Goal: Task Accomplishment & Management: Complete application form

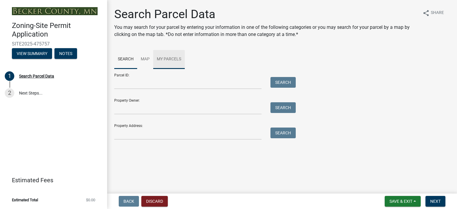
click at [163, 56] on link "My Parcels" at bounding box center [169, 59] width 32 height 19
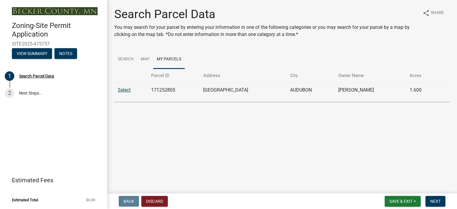
click at [121, 89] on link "Select" at bounding box center [124, 90] width 13 height 6
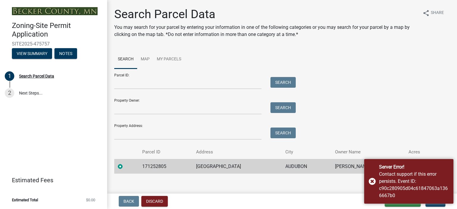
scroll to position [5, 0]
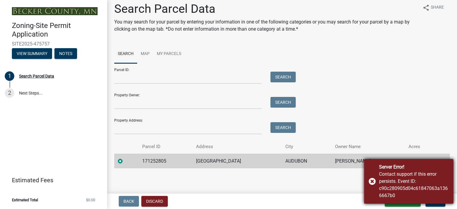
click at [370, 181] on div "Server Error! Contact support if this error persists. Event ID: c90c280905d04c6…" at bounding box center [408, 181] width 89 height 45
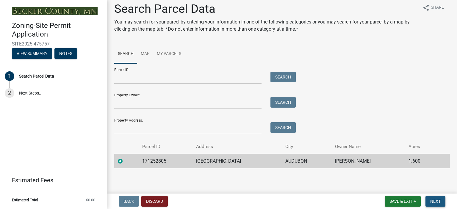
click at [433, 199] on span "Next" at bounding box center [436, 201] width 10 height 5
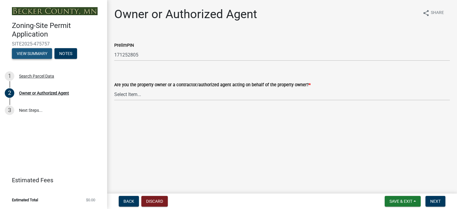
click at [32, 54] on button "View Summary" at bounding box center [32, 53] width 40 height 11
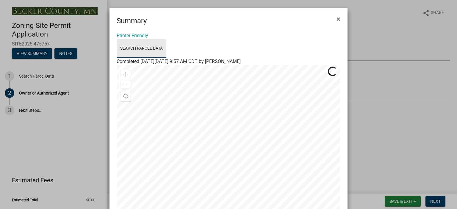
click at [130, 52] on link "Search Parcel Data" at bounding box center [142, 48] width 50 height 19
click at [337, 16] on span "×" at bounding box center [339, 19] width 4 height 8
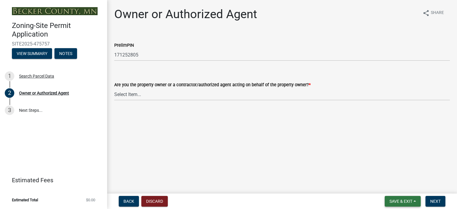
click at [400, 201] on span "Save & Exit" at bounding box center [401, 201] width 23 height 5
click at [394, 186] on button "Save & Exit" at bounding box center [397, 186] width 48 height 14
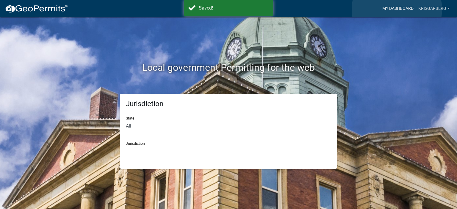
click at [397, 9] on link "My Dashboard" at bounding box center [398, 8] width 36 height 11
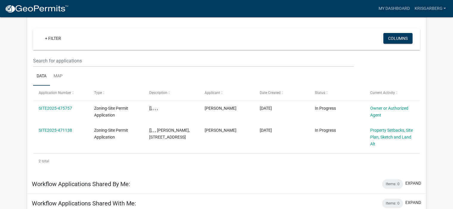
scroll to position [46, 0]
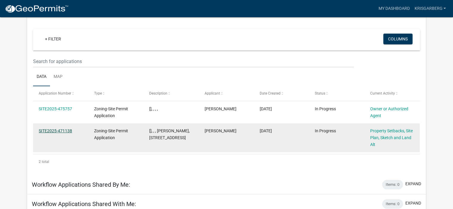
click at [56, 130] on link "SITE2025-471138" at bounding box center [55, 131] width 33 height 5
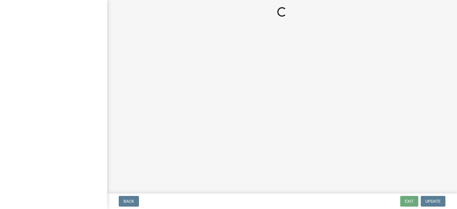
select select "bc359128-44fe-43a6-b559-d4174f4d38cf"
select select "d831abd6-69dc-4cfd-a389-e0e69ee6df9d"
select select "b56a4575-9846-47cf-8067-c59a4853da22"
select select "12f785fb-c378-4b18-841c-21c73dc99083"
select select "e8ab2dc3-aa3f-46f3-9b4a-37eb25ad84af"
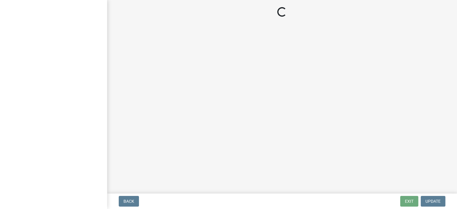
select select "27b2a8b4-abf6-463e-8c0c-7c5d2b4fe26f"
select select "5ad4ab64-b44e-481c-9000-9e5907aa74e1"
select select "a96800da-4e88-4c62-b1ff-2cd17f9e3346"
select select "c8b8ea71-7088-4e87-a493-7bc88cc2835b"
select select "ff457040-d2bf-49fa-a716-aef4a9c76f60"
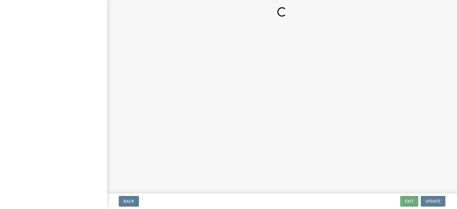
select select "19d13e65-c93d-443e-910a-7a17299544cc"
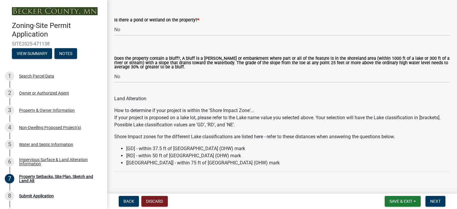
scroll to position [672, 0]
click at [125, 78] on select "Select Item... Yes No" at bounding box center [282, 76] width 336 height 12
click at [114, 70] on select "Select Item... Yes No" at bounding box center [282, 76] width 336 height 12
select select "b9185151-7fec-488a-a719-f11a93338dbd"
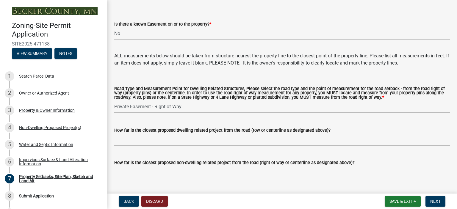
scroll to position [1102, 0]
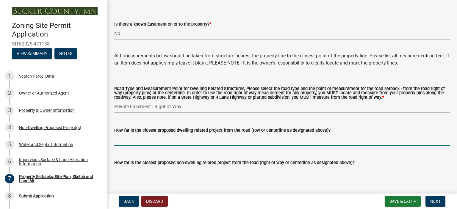
click at [172, 141] on input "How far is the closest proposed dwelling related project from the road (row or …" at bounding box center [282, 140] width 336 height 12
type input "4"
type input "244"
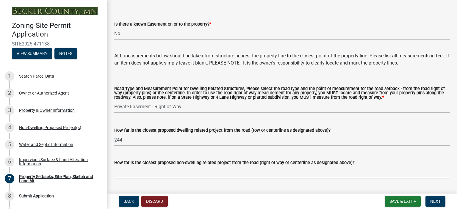
click at [152, 168] on input "How far is the closest proposed non-dwelling related project from the road (rig…" at bounding box center [282, 172] width 336 height 12
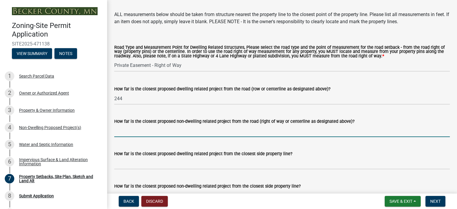
scroll to position [1144, 0]
type input "244"
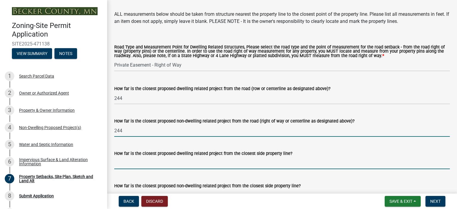
click at [148, 165] on input "How far is the closest proposed dwelling related project from the closest side …" at bounding box center [282, 163] width 336 height 12
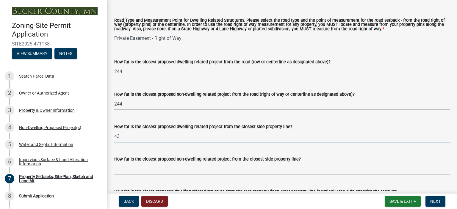
scroll to position [1183, 0]
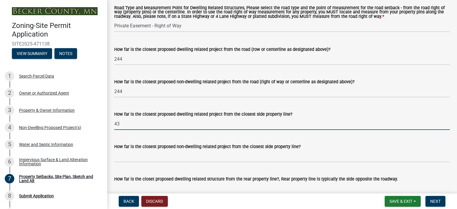
type input "43"
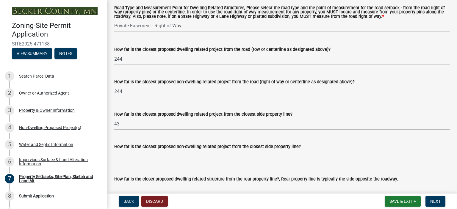
click at [142, 156] on input "How far is the closest proposed non-dwelling related project from the closest s…" at bounding box center [282, 156] width 336 height 12
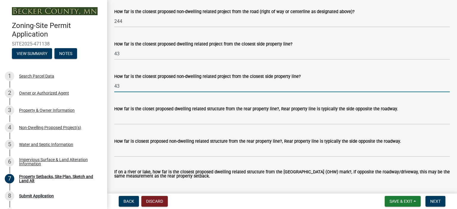
scroll to position [1253, 0]
type input "43"
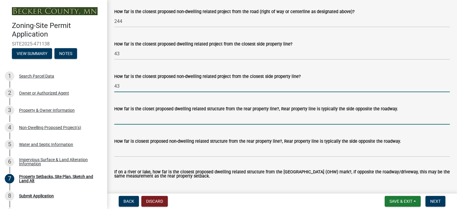
click at [121, 120] on input "How far is the closet proposed dwelling related structure from the rear propert…" at bounding box center [282, 119] width 336 height 12
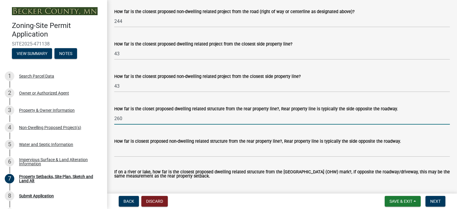
type input "260"
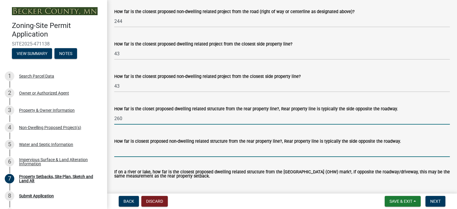
click at [118, 149] on input "How far is closest proposed non-dwelling related structure from the rear proper…" at bounding box center [282, 151] width 336 height 12
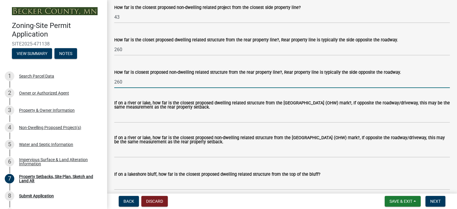
scroll to position [1323, 0]
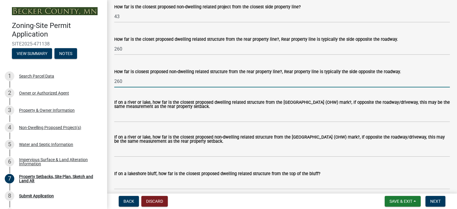
type input "260"
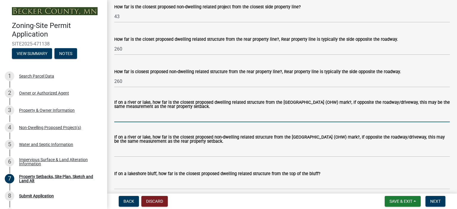
click at [133, 115] on input "If on a river or lake, how far is the closest proposed dwelling related structu…" at bounding box center [282, 116] width 336 height 12
type input "122"
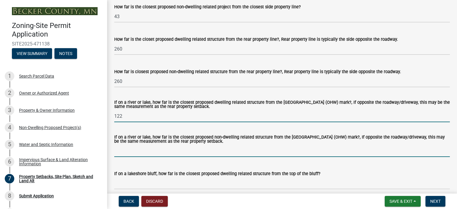
click at [127, 150] on input "If on a river or lake, how far is the closest proposed non-dwelling related str…" at bounding box center [282, 151] width 336 height 12
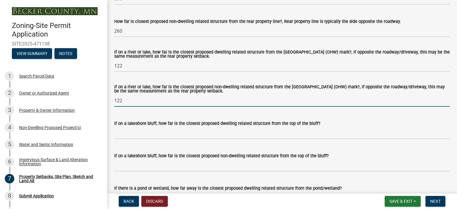
scroll to position [1375, 0]
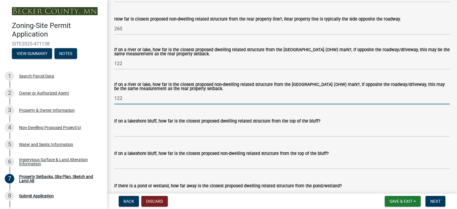
type input "122"
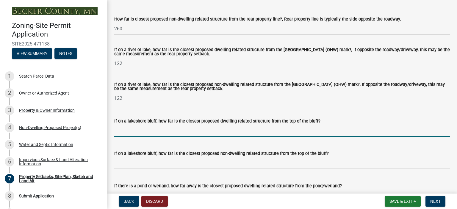
click at [136, 129] on input "If on a lakeshore bluff, how far is the closest proposed dwelling related struc…" at bounding box center [282, 131] width 336 height 12
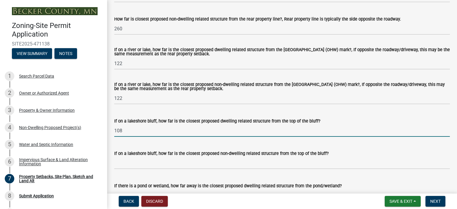
type input "108"
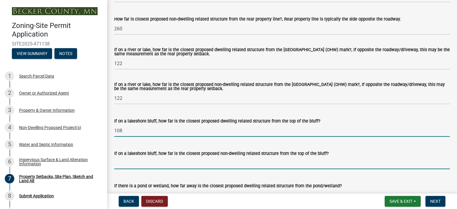
click at [133, 162] on input "If on a lakeshore bluff, how far is the closest proposed non-dwelling related s…" at bounding box center [282, 163] width 336 height 12
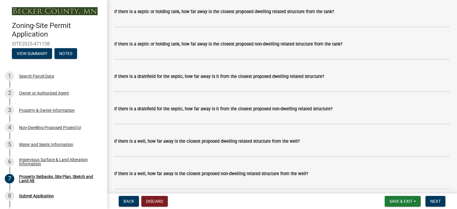
scroll to position [1614, 0]
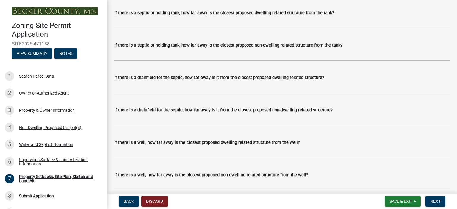
type input "108"
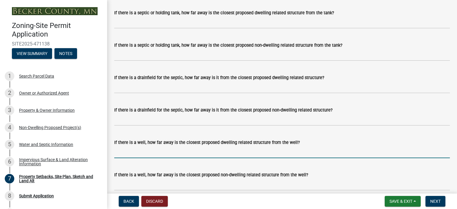
click at [151, 155] on input "If there is a well, how far away is the closest proposed dwelling related struc…" at bounding box center [282, 152] width 336 height 12
type input "100"
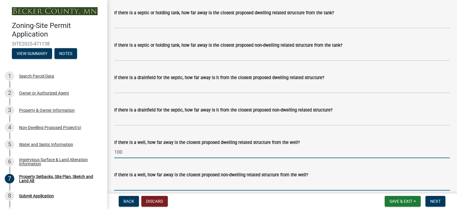
click at [146, 185] on input "If there is a well, how far away is the closest proposed non-dwelling related s…" at bounding box center [282, 185] width 336 height 12
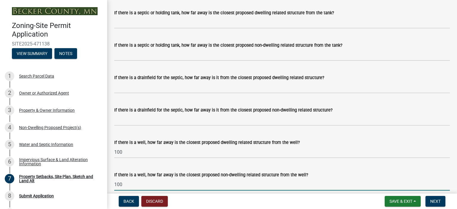
type input "100"
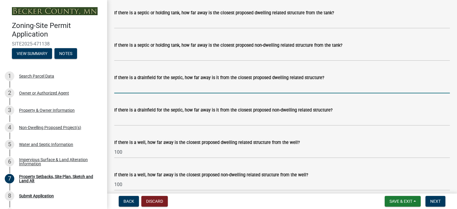
click at [132, 88] on input "If there is a drainfield for the septic, how far away is it from the closest pr…" at bounding box center [282, 87] width 336 height 12
type input "150"
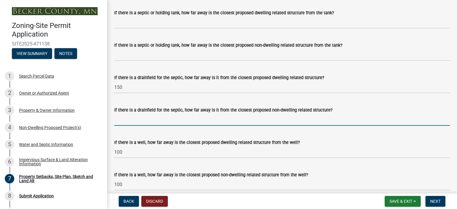
click at [130, 120] on input "If there is a drainfield for the septic, how far away is it from the closest pr…" at bounding box center [282, 120] width 336 height 12
type input "120"
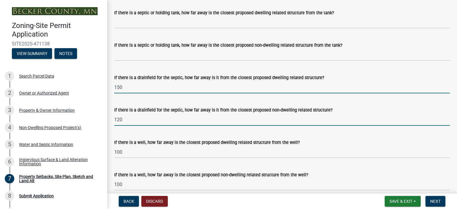
click at [127, 88] on input "150" at bounding box center [282, 87] width 336 height 12
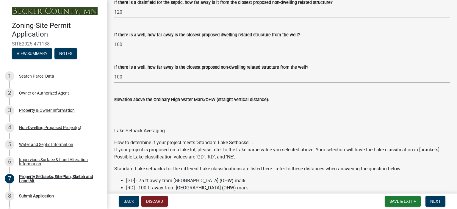
scroll to position [1723, 0]
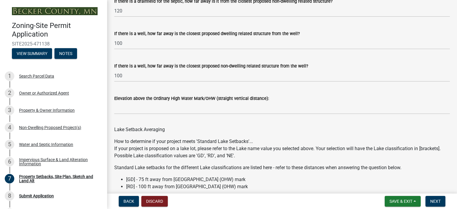
type input "120"
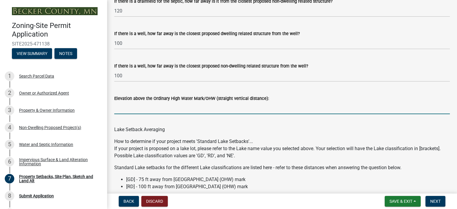
click at [125, 106] on input "Elevation above the Ordinary High Water Mark/OHW (straight vertical distance):" at bounding box center [282, 108] width 336 height 12
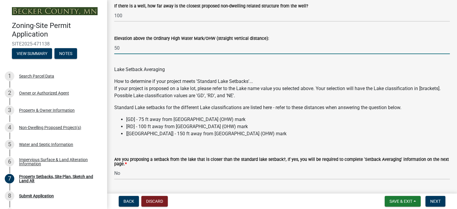
scroll to position [1801, 0]
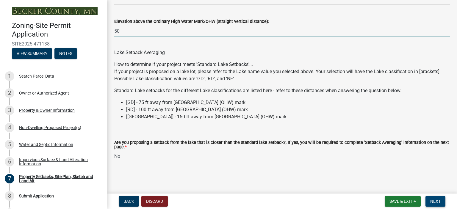
type input "50"
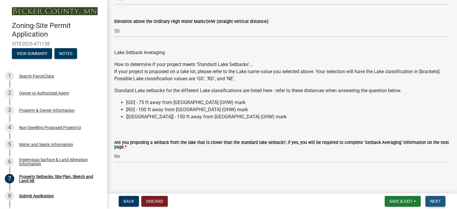
click at [437, 200] on span "Next" at bounding box center [436, 201] width 10 height 5
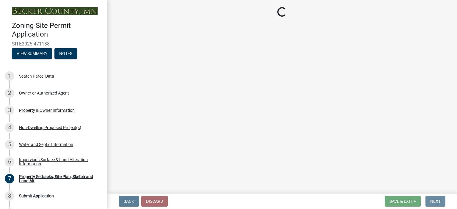
scroll to position [0, 0]
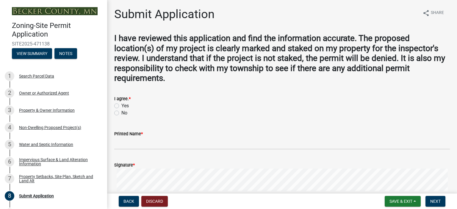
click at [121, 105] on label "Yes" at bounding box center [124, 105] width 7 height 7
click at [121, 105] on input "Yes" at bounding box center [123, 104] width 4 height 4
radio input "true"
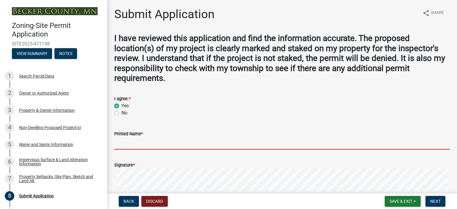
click at [137, 141] on input "Printed Name *" at bounding box center [282, 144] width 336 height 12
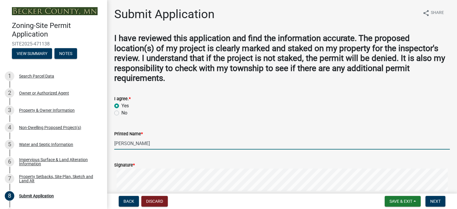
type input "[PERSON_NAME]"
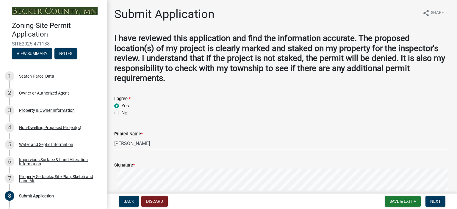
scroll to position [123, 0]
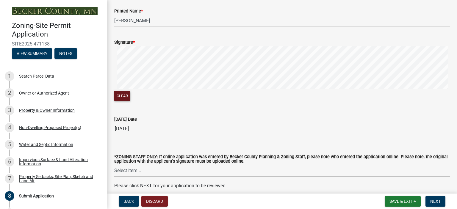
click at [145, 95] on div "Clear" at bounding box center [282, 74] width 336 height 56
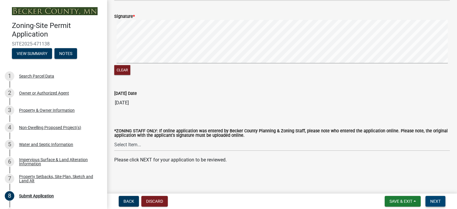
click at [434, 200] on span "Next" at bounding box center [436, 201] width 10 height 5
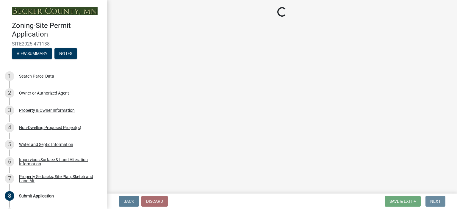
scroll to position [0, 0]
